Goal: Task Accomplishment & Management: Use online tool/utility

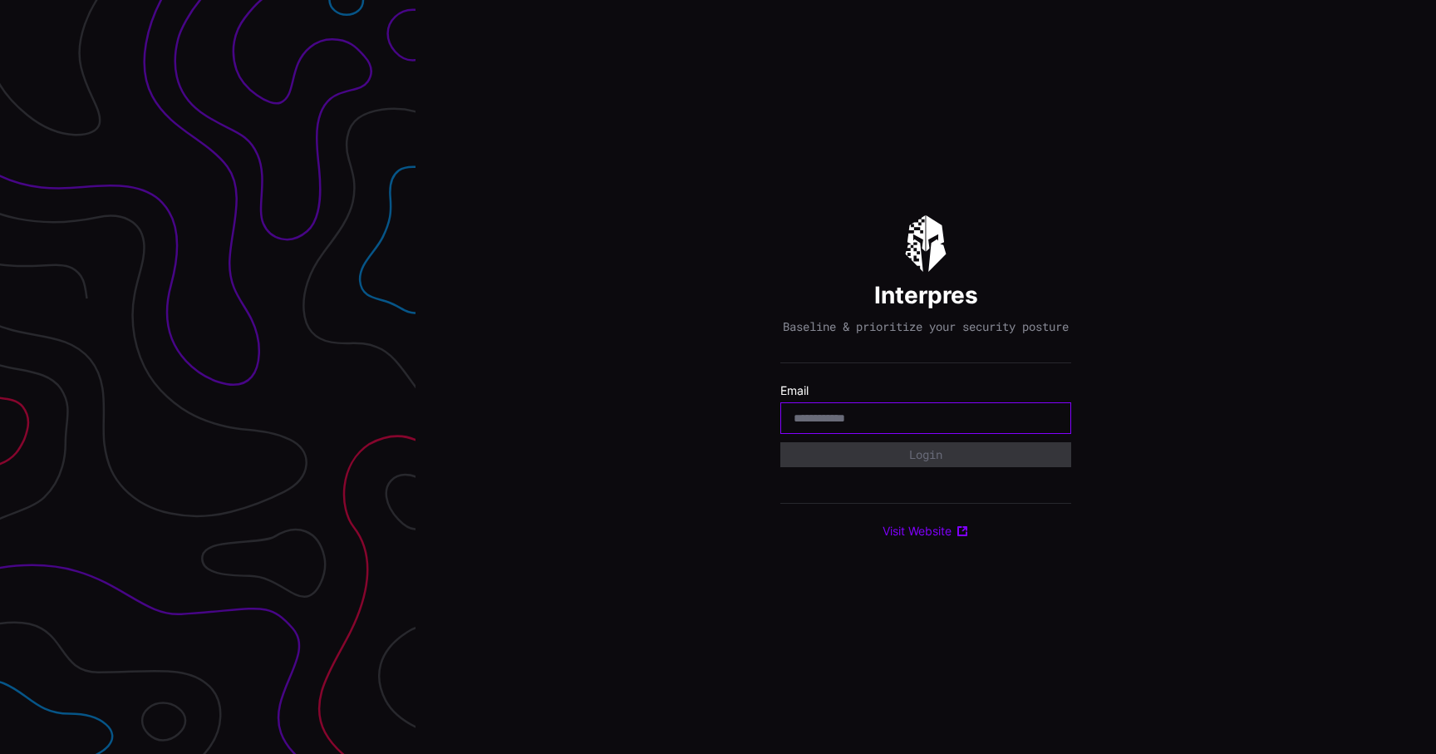
click at [934, 423] on input "email" at bounding box center [926, 418] width 264 height 15
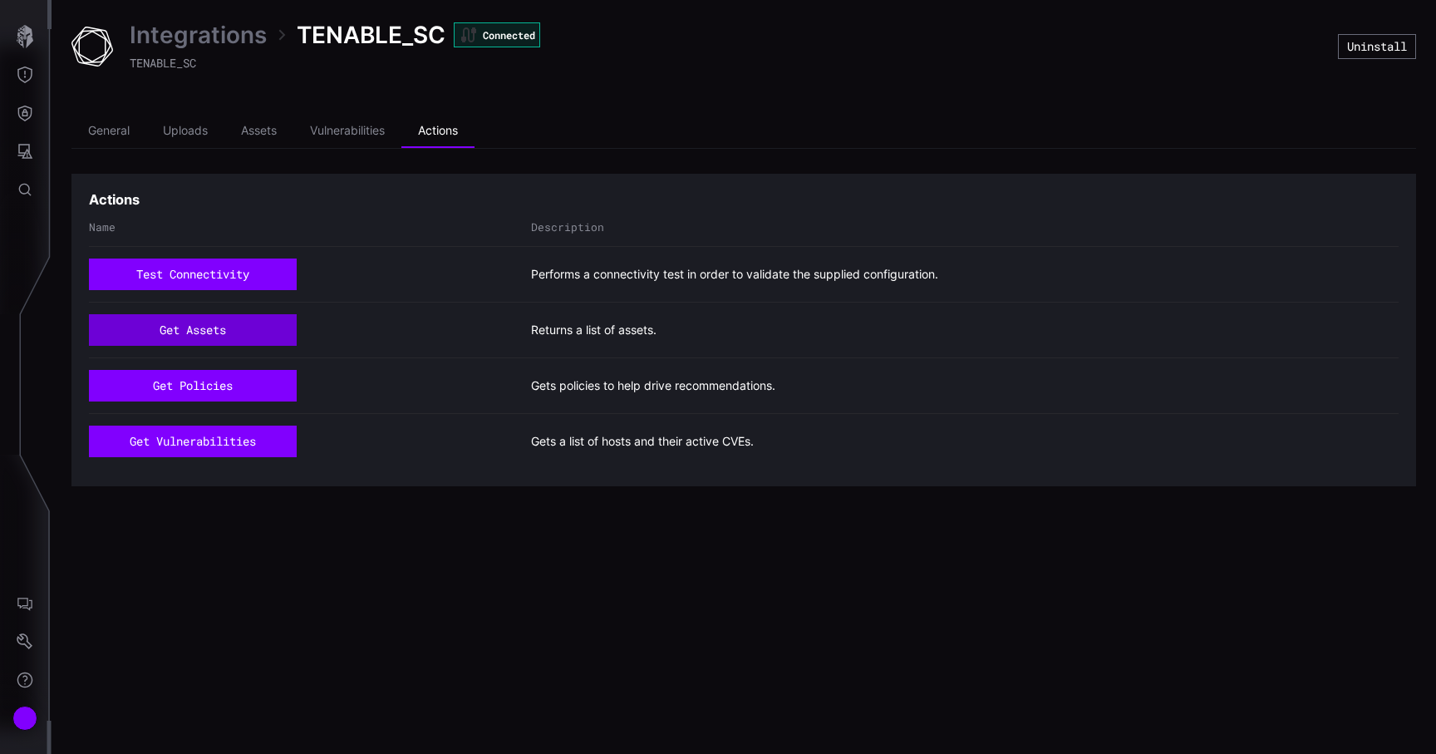
click at [217, 323] on button "get assets" at bounding box center [193, 330] width 208 height 32
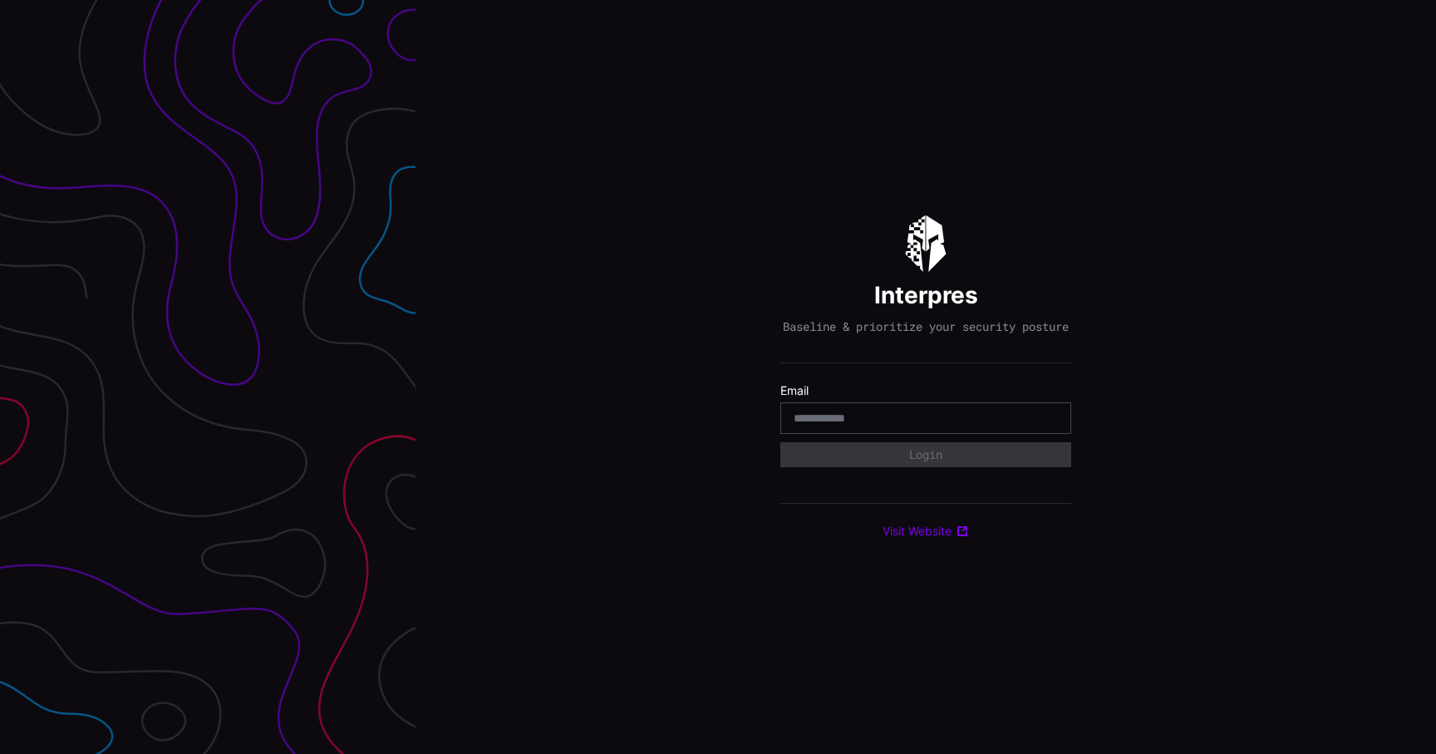
type input "**********"
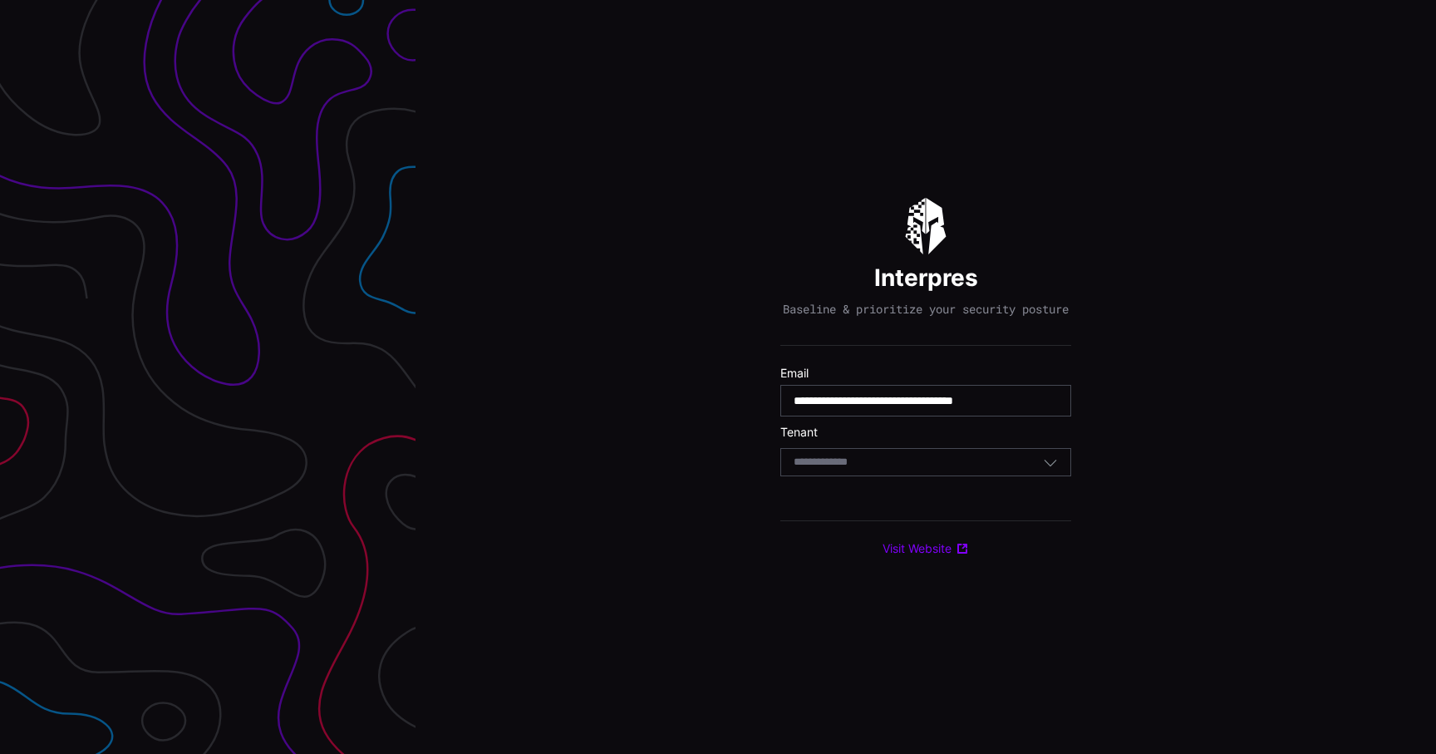
click at [922, 470] on div "Select Tenant" at bounding box center [918, 462] width 249 height 15
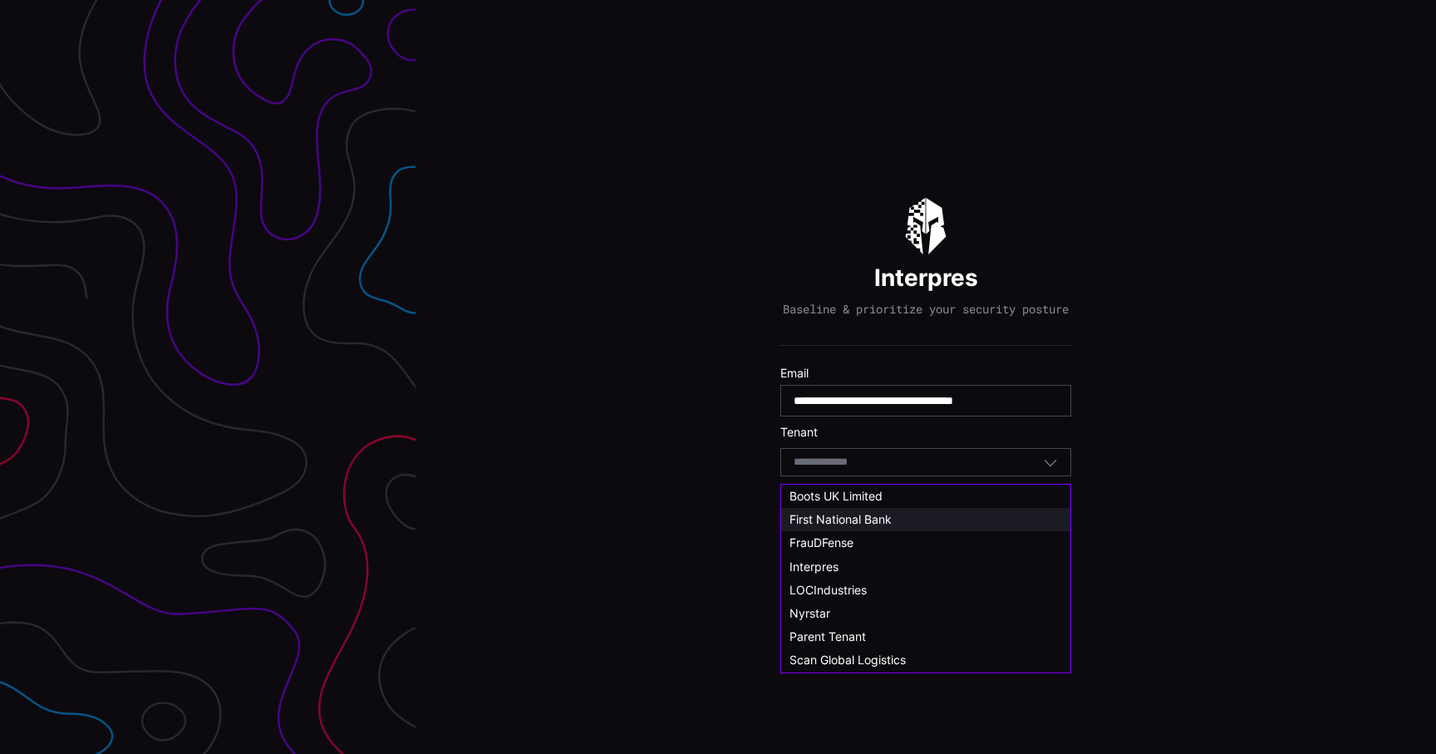
click at [907, 529] on div "First National Bank" at bounding box center [925, 519] width 289 height 23
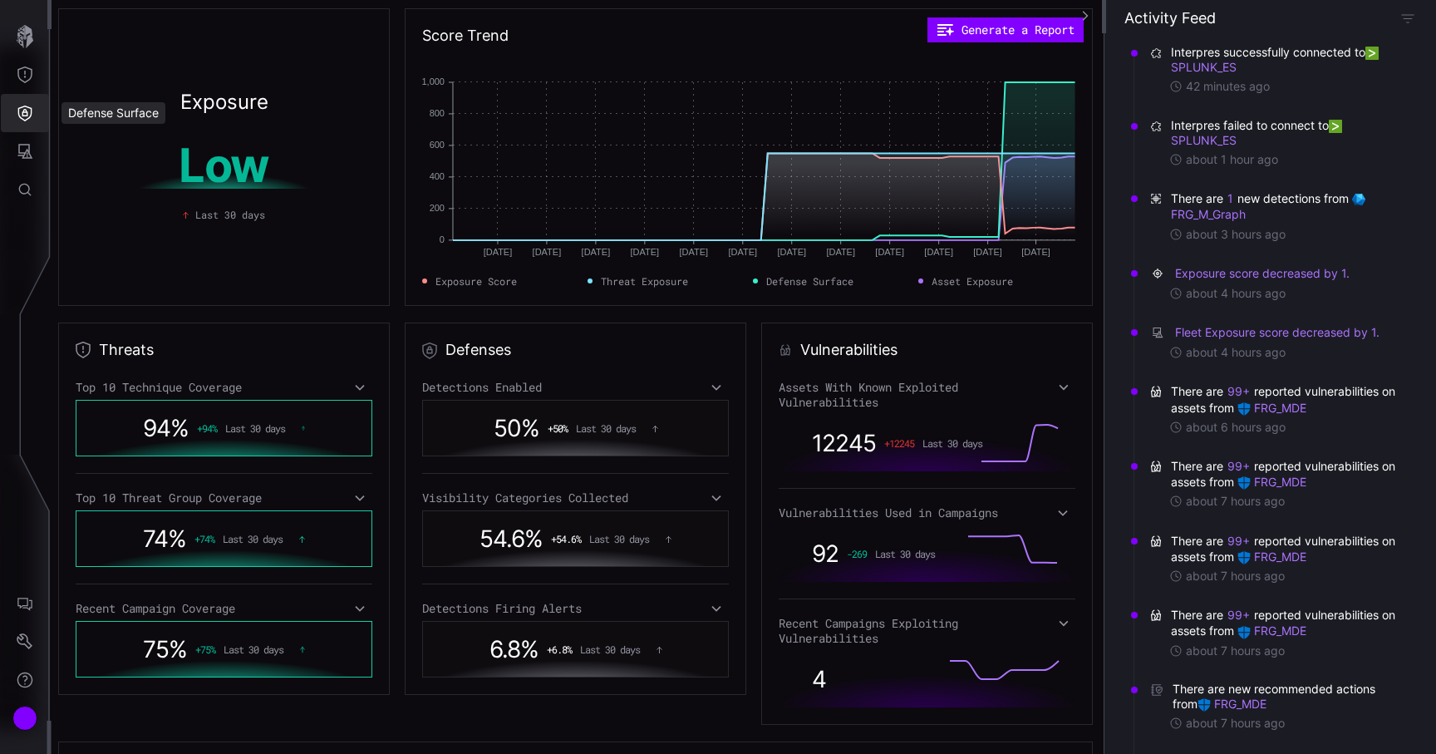
click at [27, 125] on button "Defense Surface" at bounding box center [25, 113] width 48 height 38
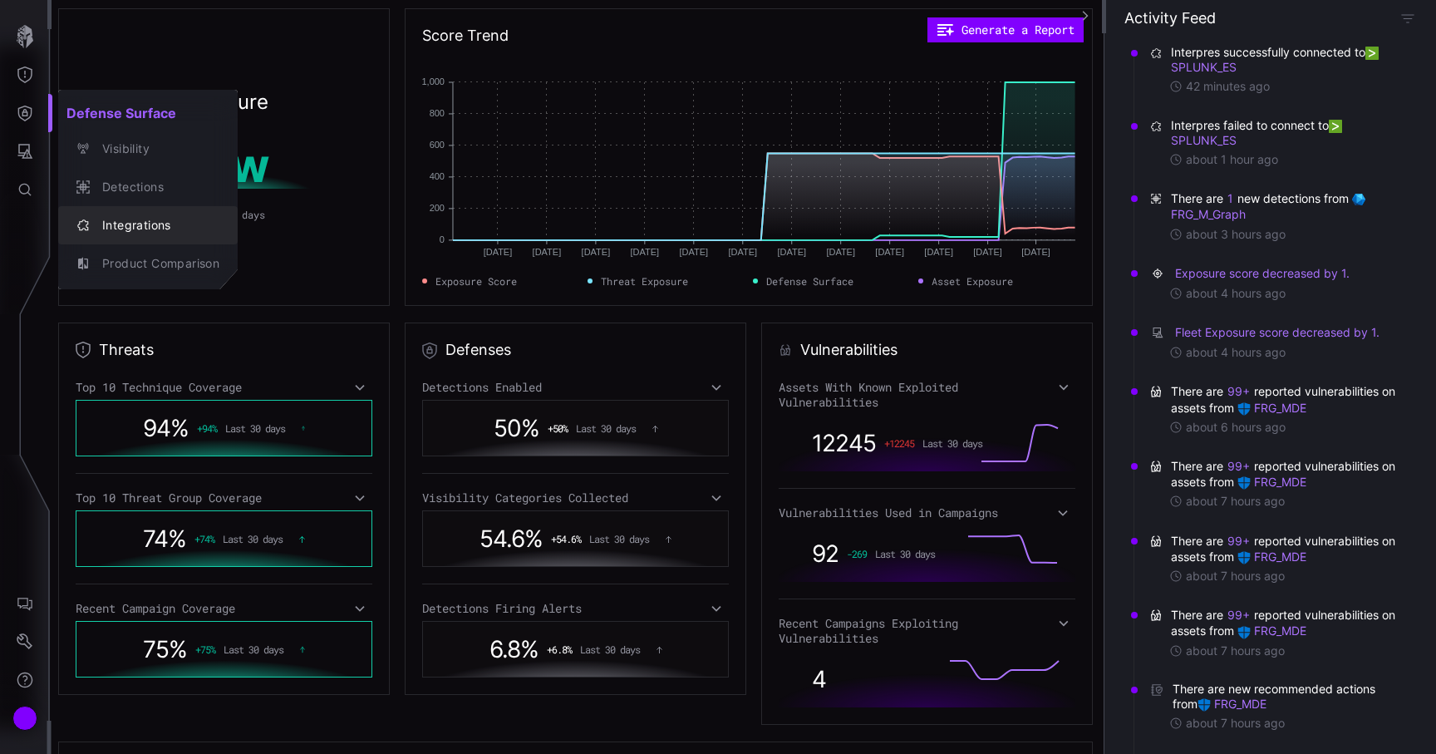
click at [212, 217] on div "Integrations" at bounding box center [156, 225] width 125 height 21
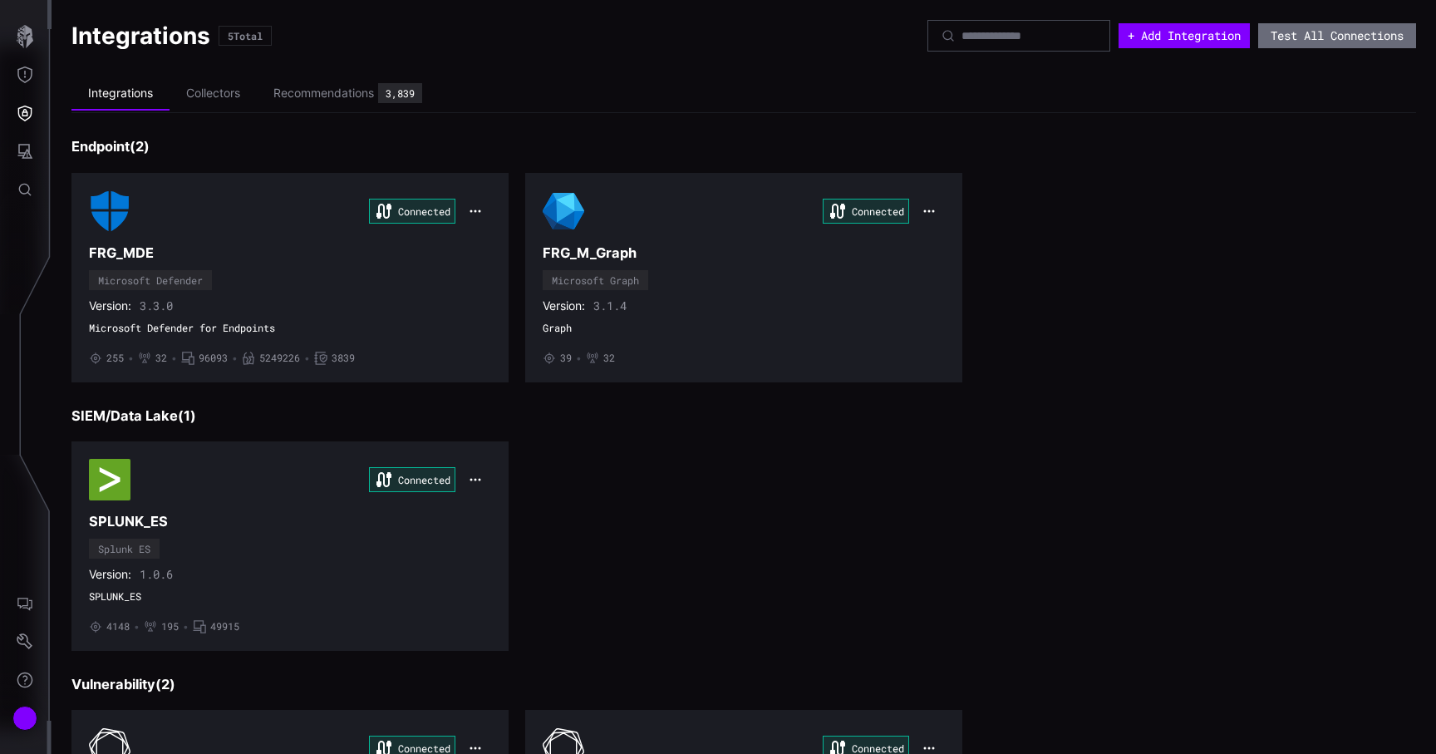
scroll to position [210, 0]
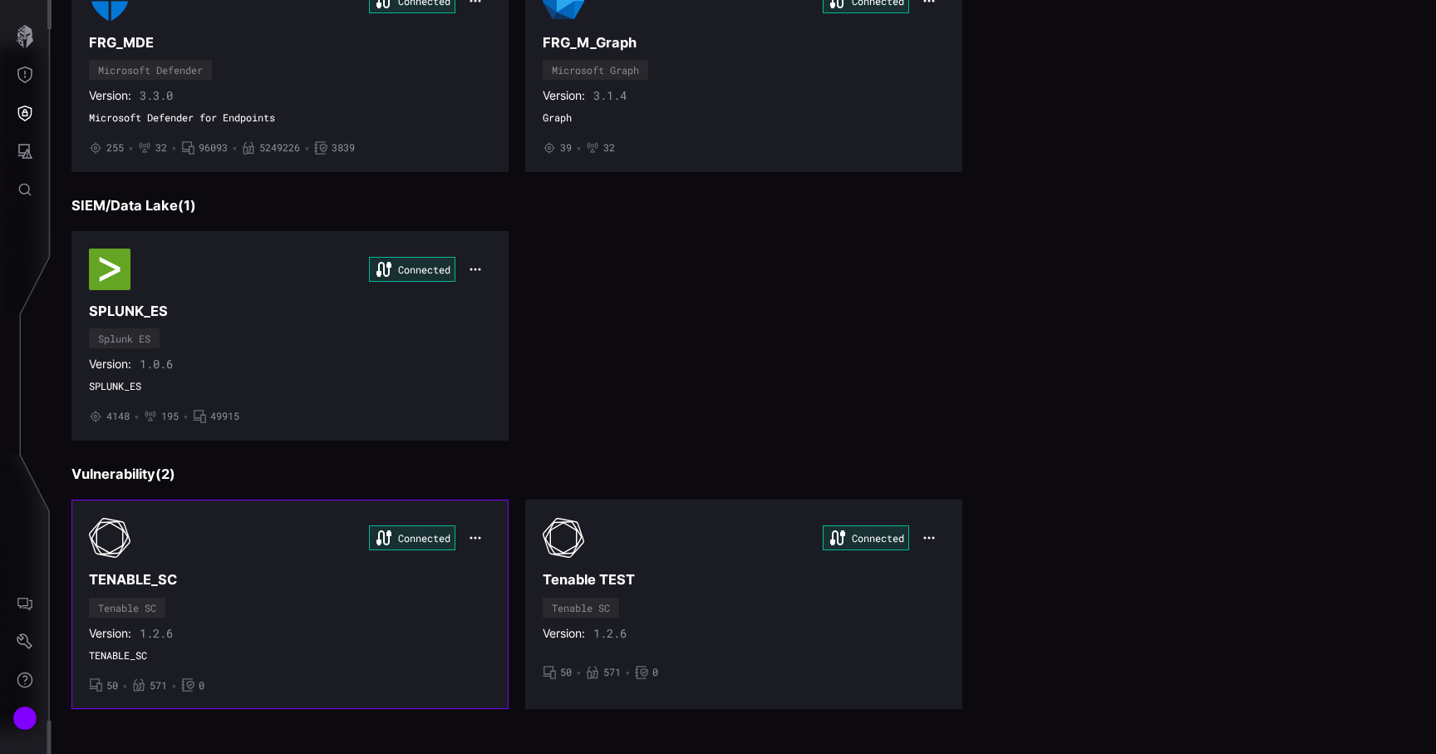
click at [252, 612] on div "Connected TENABLE_SC Tenable SC Version: 1.2.6 TENABLE_SC • 50 • 571 • 0" at bounding box center [290, 604] width 402 height 175
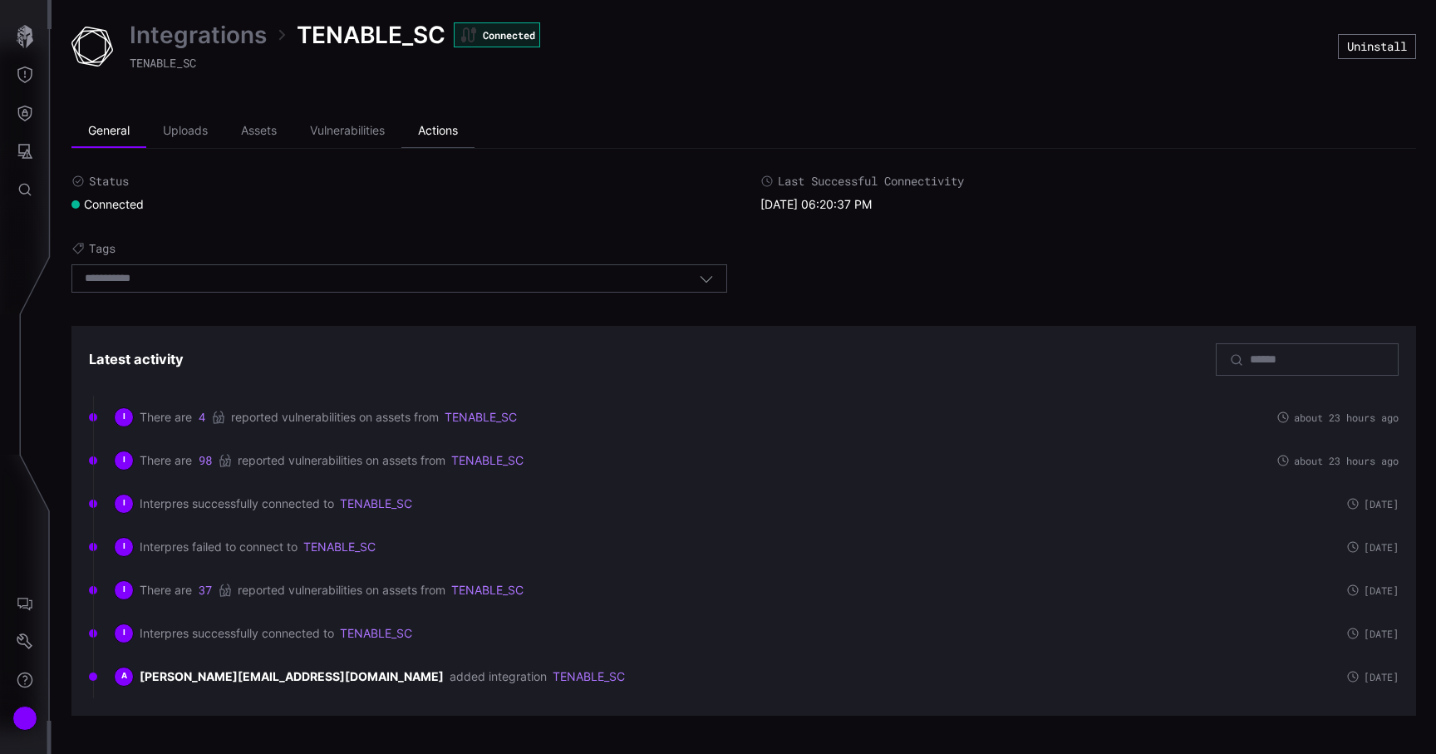
click at [454, 131] on li "Actions" at bounding box center [437, 131] width 73 height 33
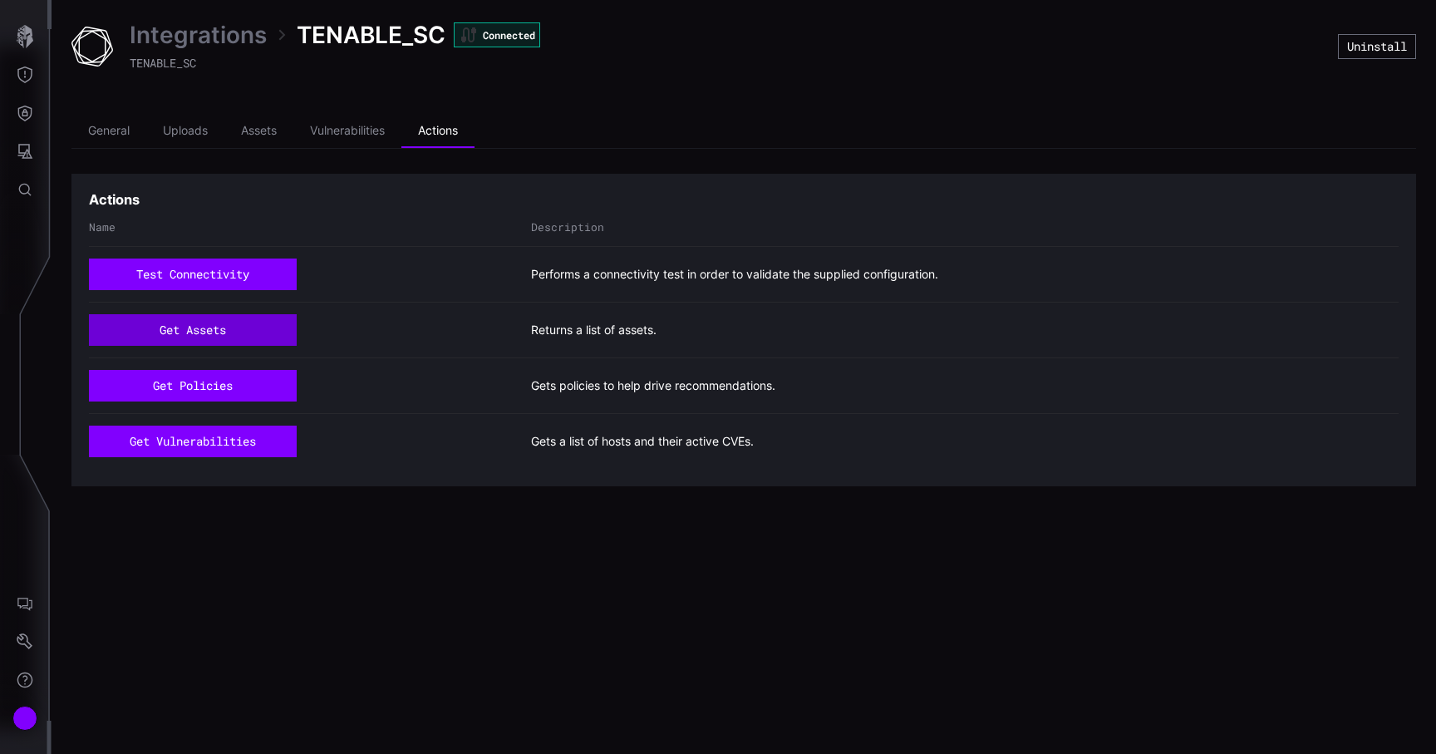
click at [227, 339] on button "get assets" at bounding box center [193, 330] width 208 height 32
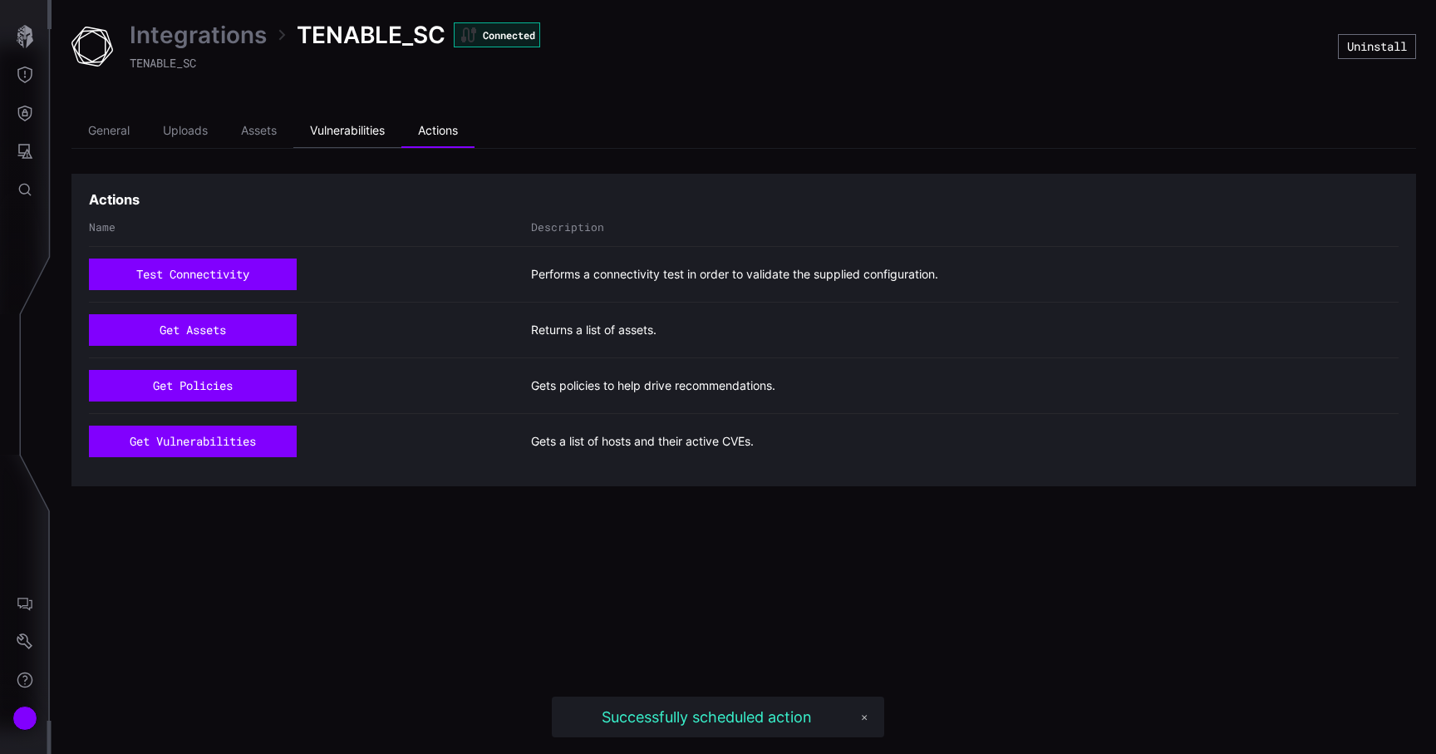
click at [306, 143] on li "Vulnerabilities" at bounding box center [347, 131] width 108 height 33
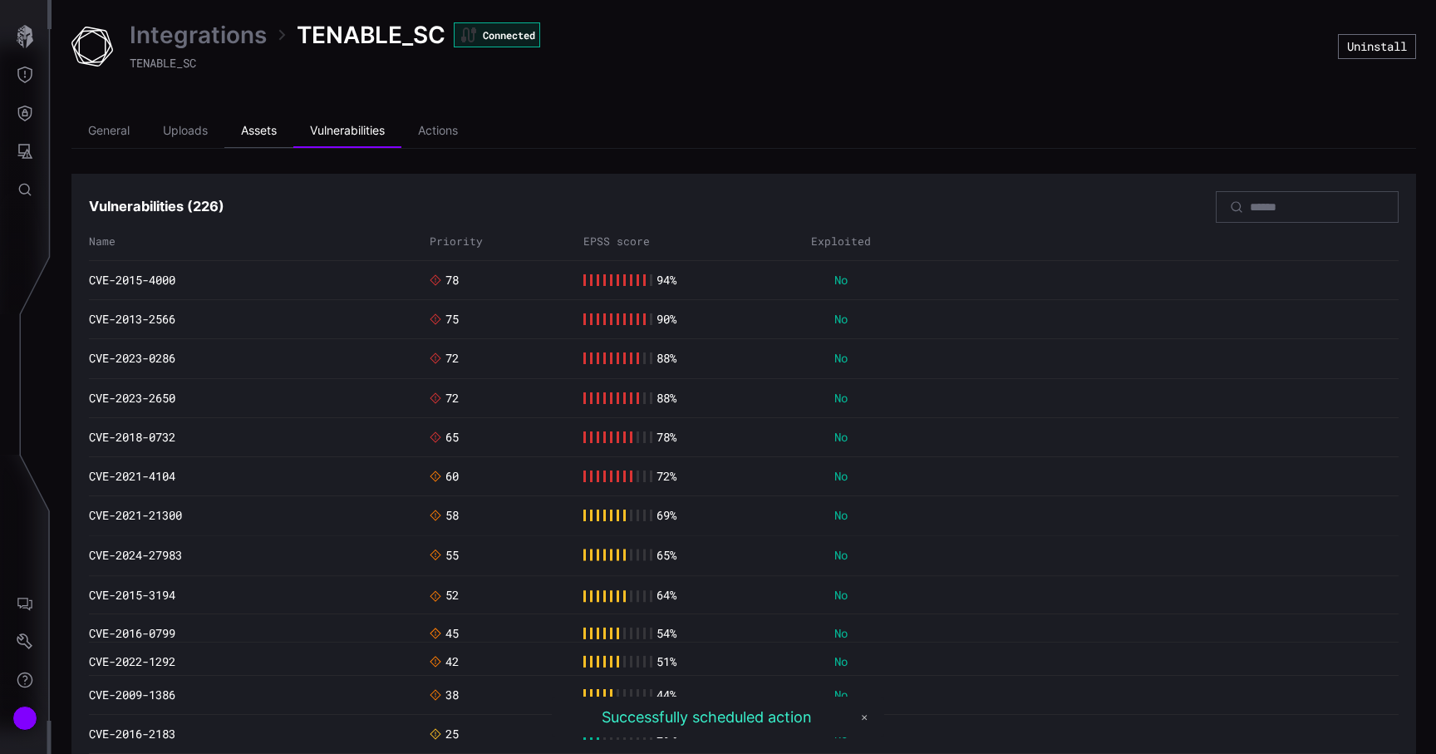
click at [254, 141] on li "Assets" at bounding box center [258, 131] width 69 height 33
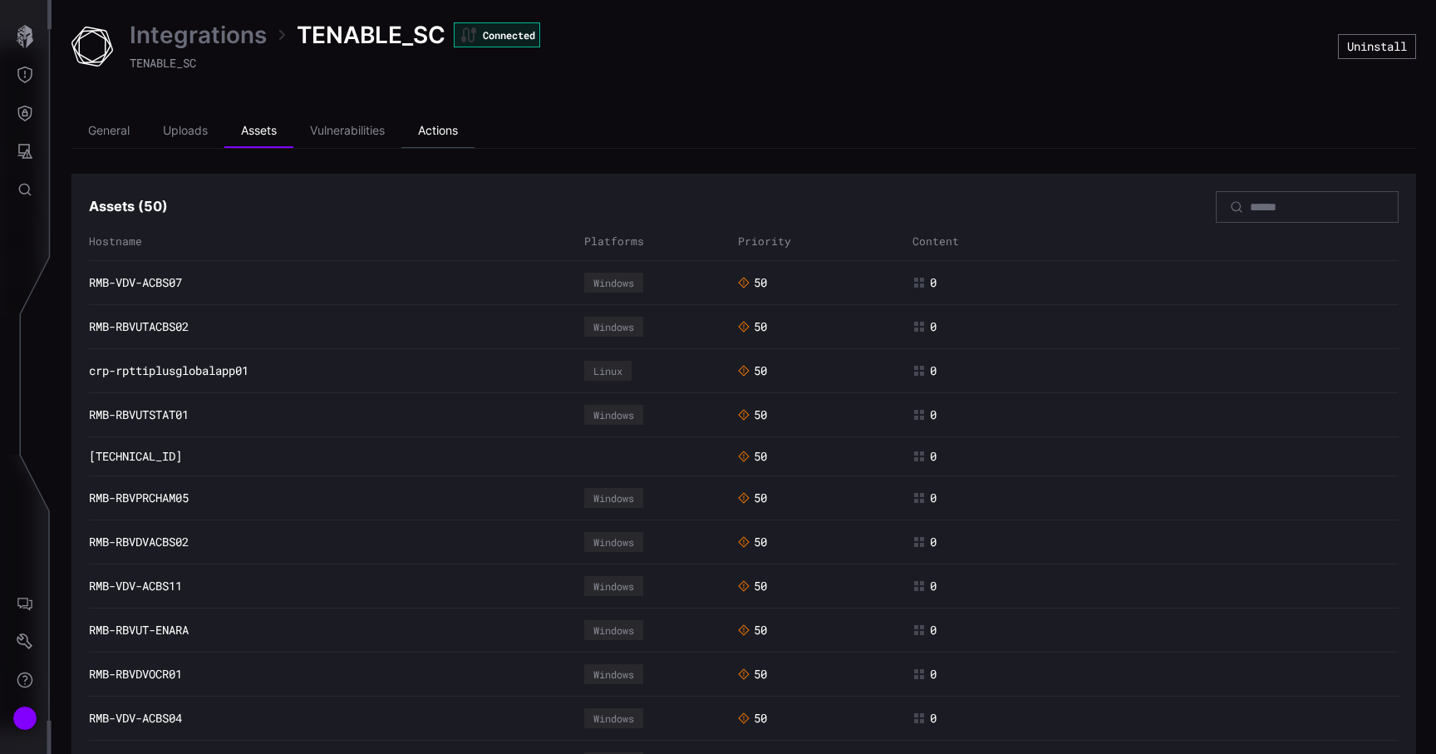
click at [460, 120] on li "Actions" at bounding box center [437, 131] width 73 height 33
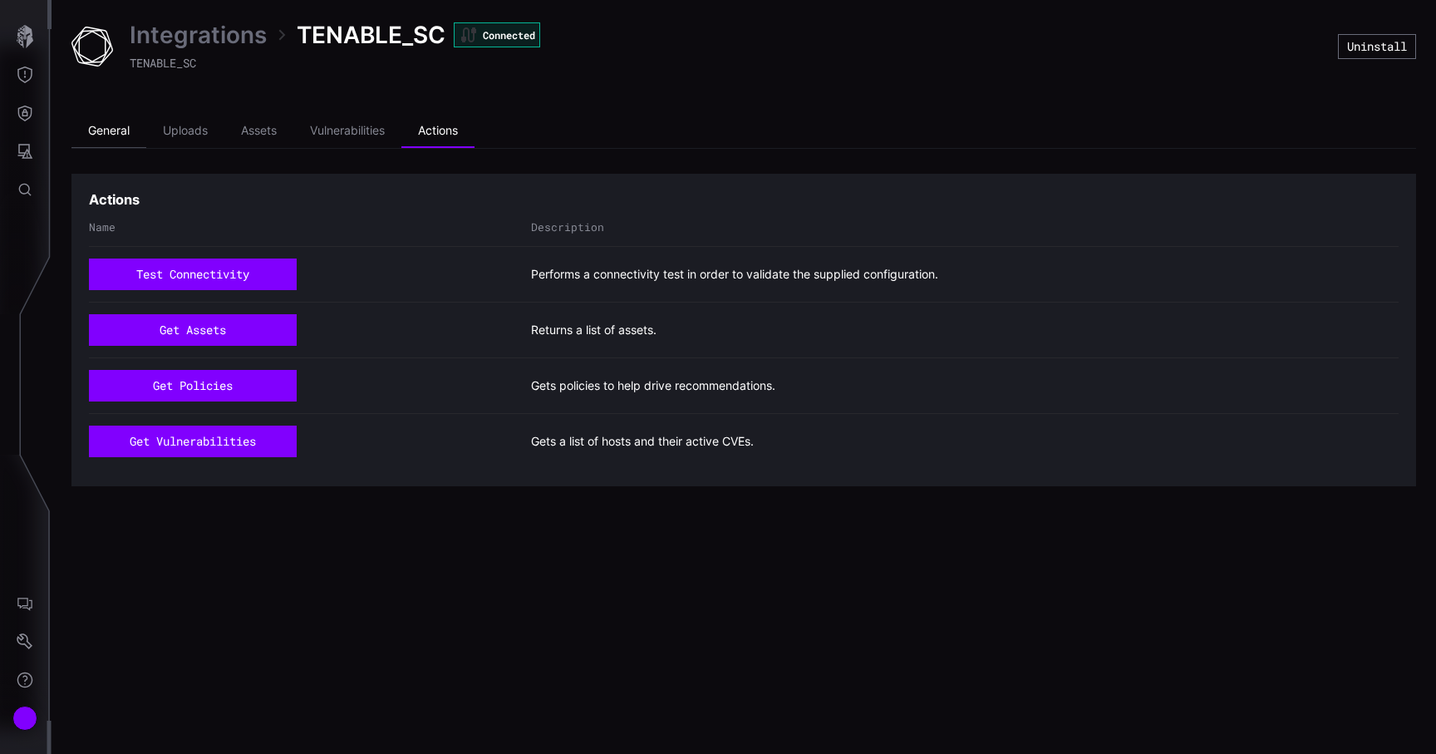
click at [136, 127] on li "General" at bounding box center [108, 131] width 75 height 33
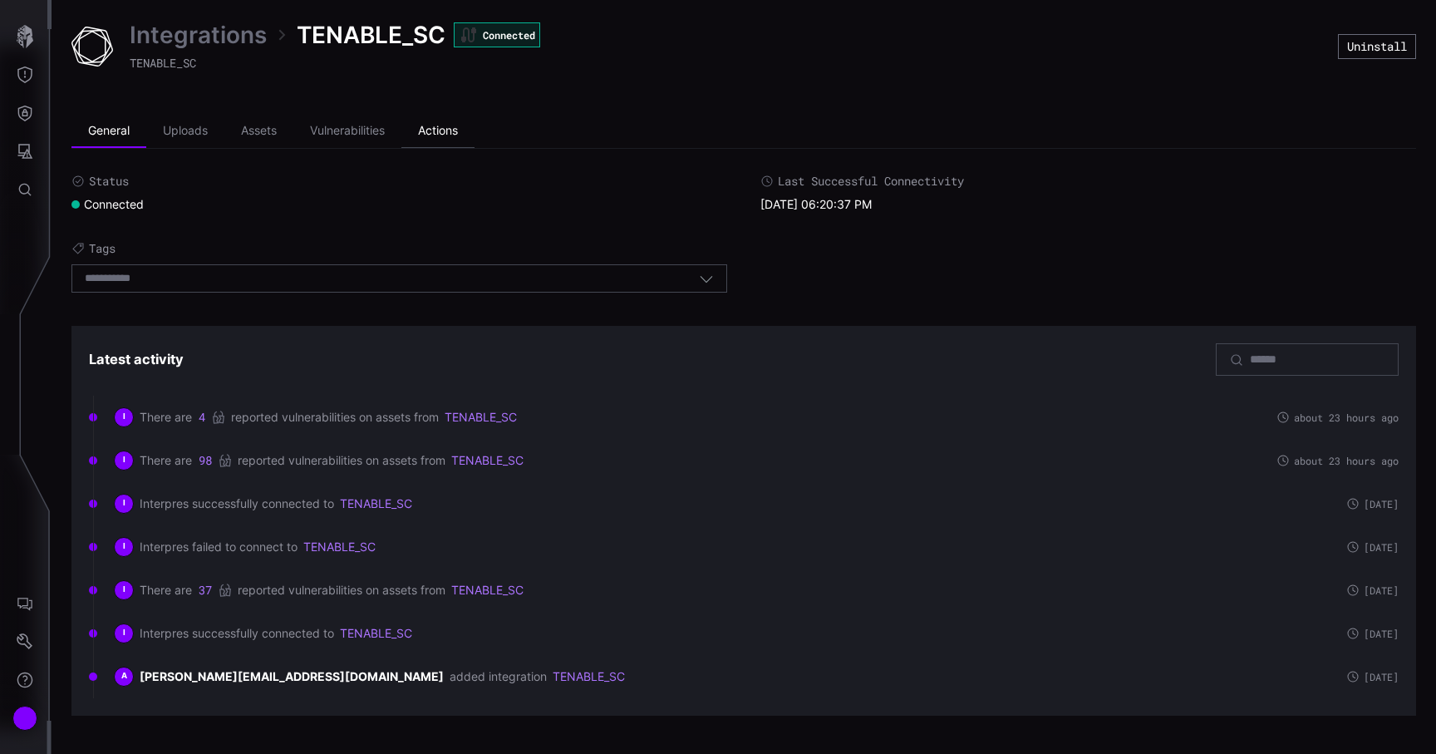
click at [455, 125] on li "Actions" at bounding box center [437, 131] width 73 height 33
